Goal: Task Accomplishment & Management: Manage account settings

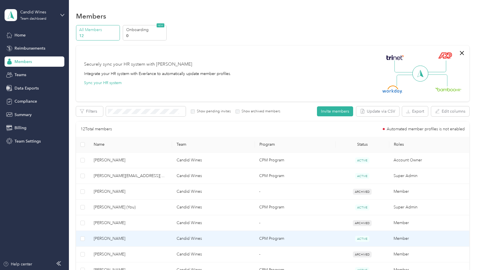
click at [133, 239] on span "[PERSON_NAME]" at bounding box center [131, 238] width 74 height 6
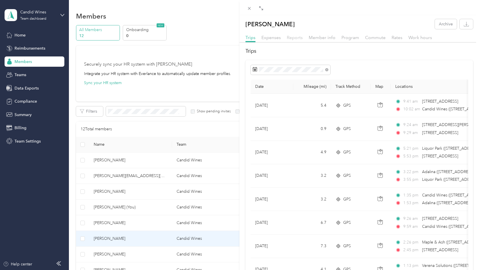
click at [292, 38] on span "Reports" at bounding box center [295, 37] width 16 height 5
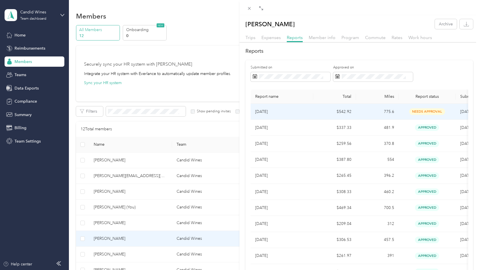
click at [420, 111] on span "needs approval" at bounding box center [428, 111] width 36 height 7
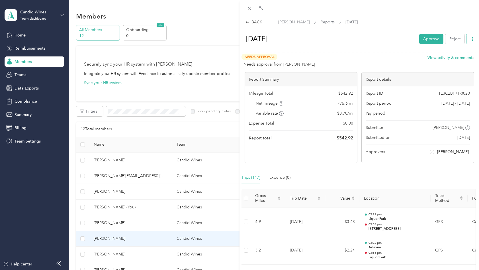
click at [473, 38] on icon "button" at bounding box center [473, 39] width 4 height 4
click at [405, 59] on div "Needs Approval Needs approval from [PERSON_NAME] View activity & comments" at bounding box center [358, 61] width 233 height 14
click at [407, 50] on div at bounding box center [359, 51] width 239 height 6
click at [455, 40] on button "Reject" at bounding box center [455, 39] width 19 height 10
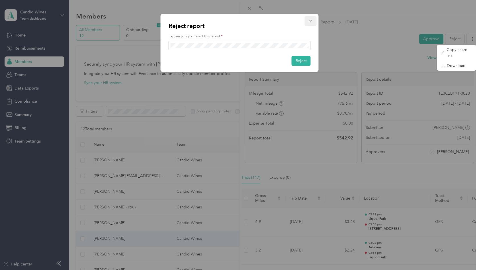
click at [310, 21] on icon "button" at bounding box center [311, 21] width 4 height 4
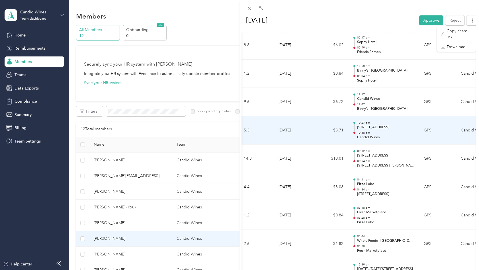
scroll to position [0, 9]
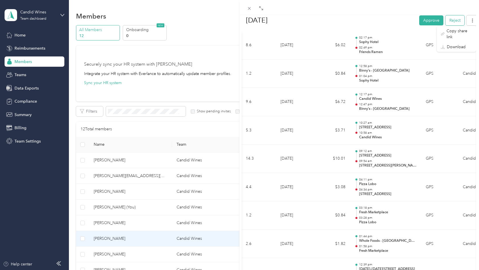
click at [455, 20] on button "Reject" at bounding box center [455, 20] width 19 height 10
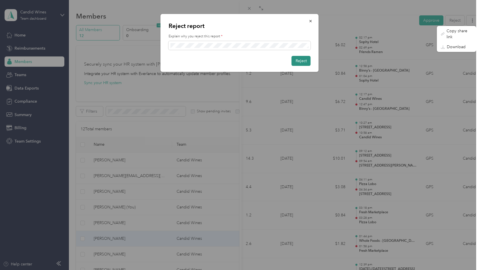
click at [297, 62] on button "Reject" at bounding box center [301, 61] width 19 height 10
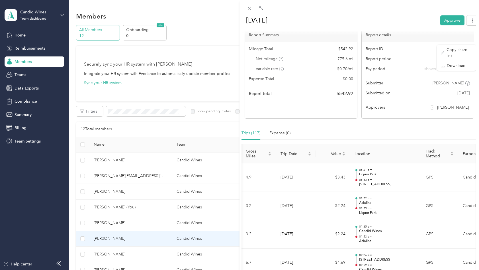
scroll to position [0, 0]
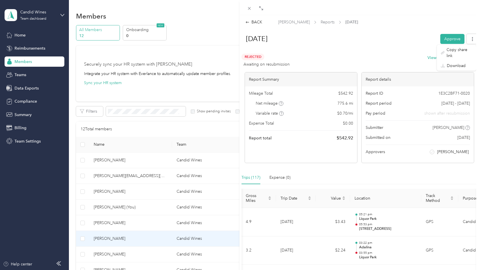
click at [348, 55] on div "Rejected Awaiting on resubmission View activity & comments" at bounding box center [358, 61] width 233 height 14
